Goal: Transaction & Acquisition: Subscribe to service/newsletter

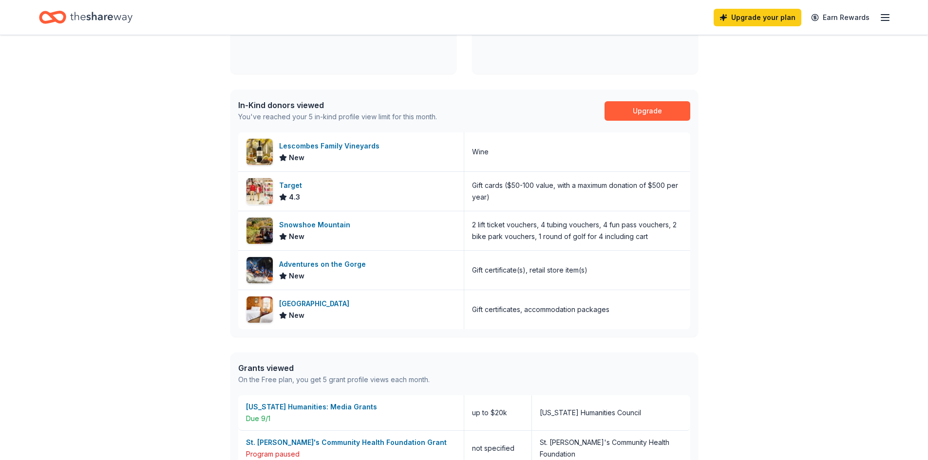
scroll to position [146, 0]
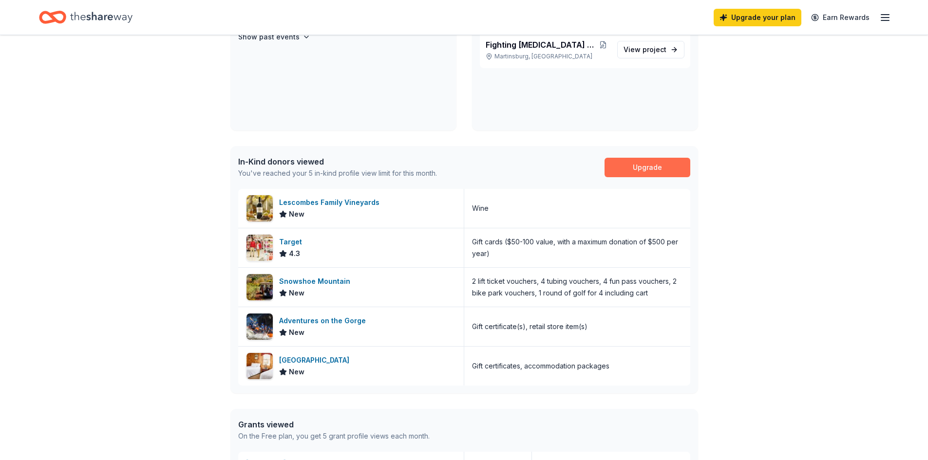
click at [643, 163] on link "Upgrade" at bounding box center [648, 167] width 86 height 19
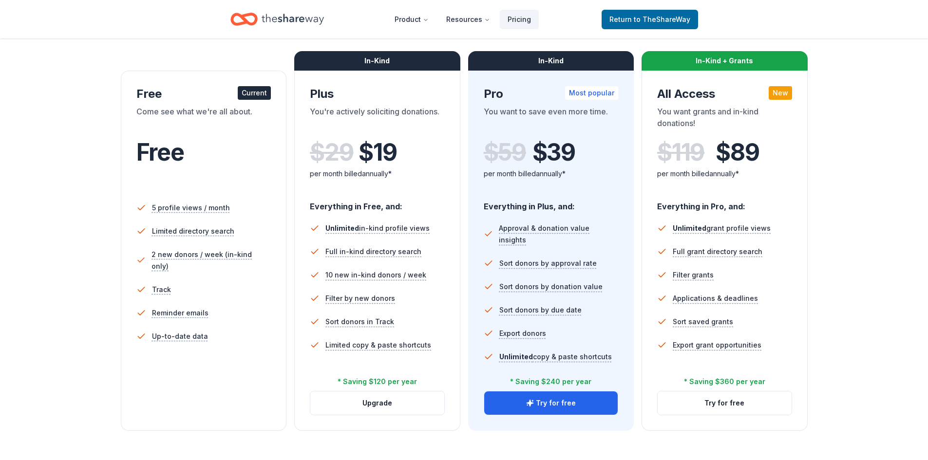
scroll to position [146, 0]
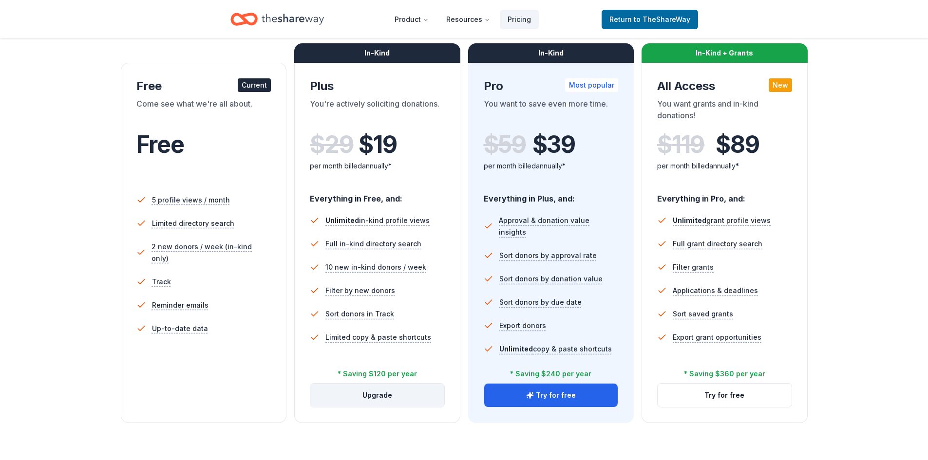
click at [376, 396] on button "Upgrade" at bounding box center [377, 395] width 134 height 23
click at [388, 391] on button "Upgrade" at bounding box center [377, 395] width 134 height 23
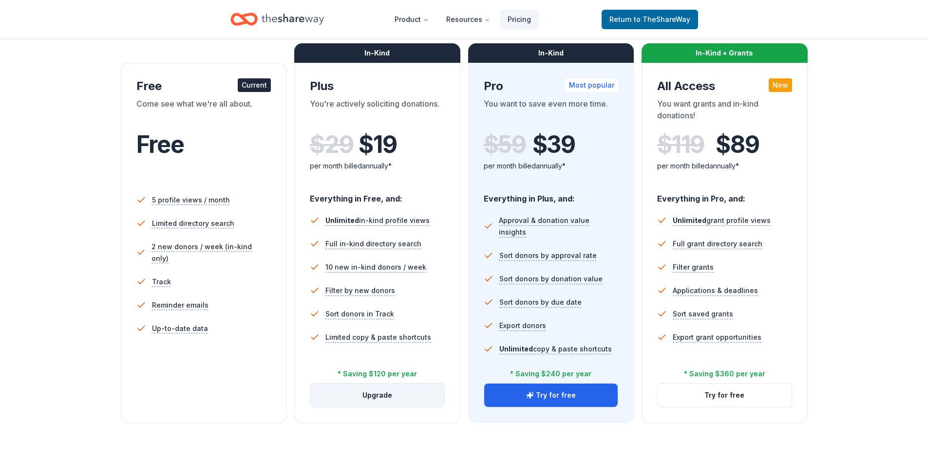
click at [388, 391] on button "Upgrade" at bounding box center [377, 395] width 134 height 23
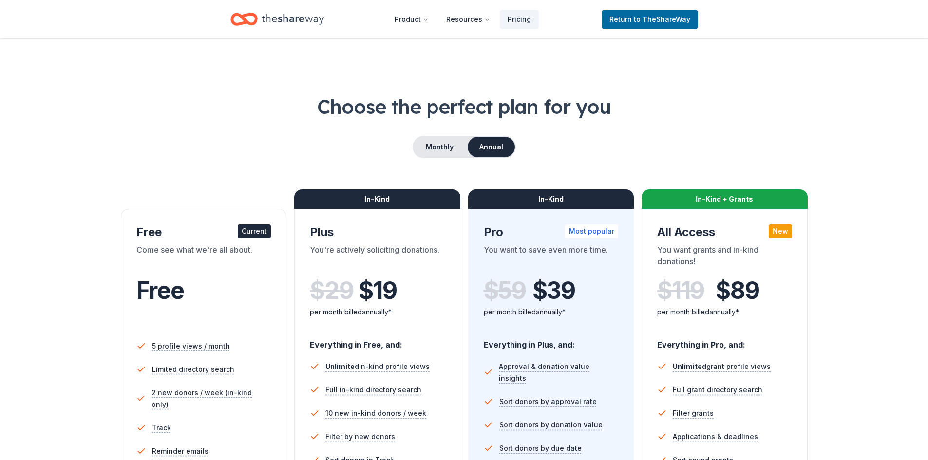
scroll to position [140, 0]
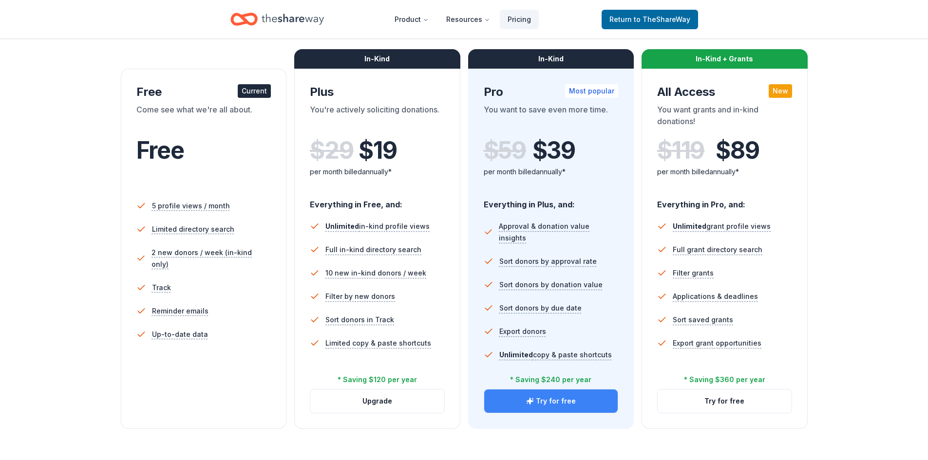
click at [563, 401] on button "Try for free" at bounding box center [551, 401] width 134 height 23
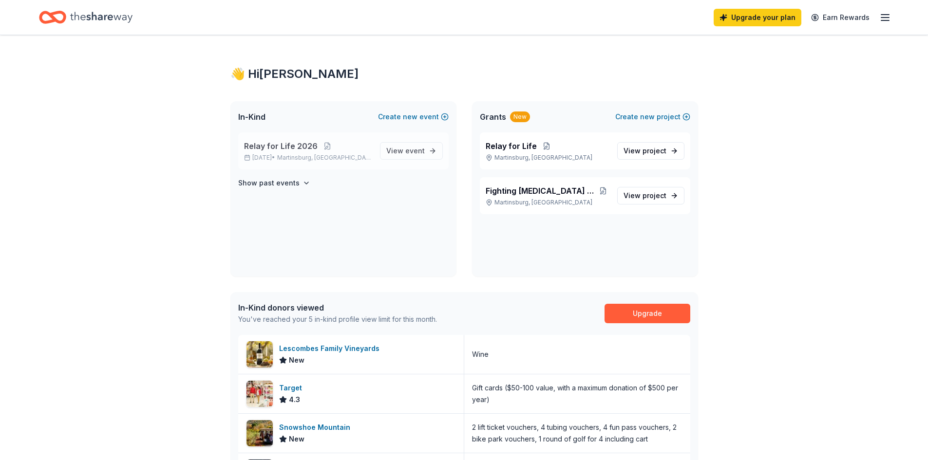
click at [259, 151] on span "Relay for Life 2026" at bounding box center [281, 146] width 74 height 12
